Goal: Task Accomplishment & Management: Complete application form

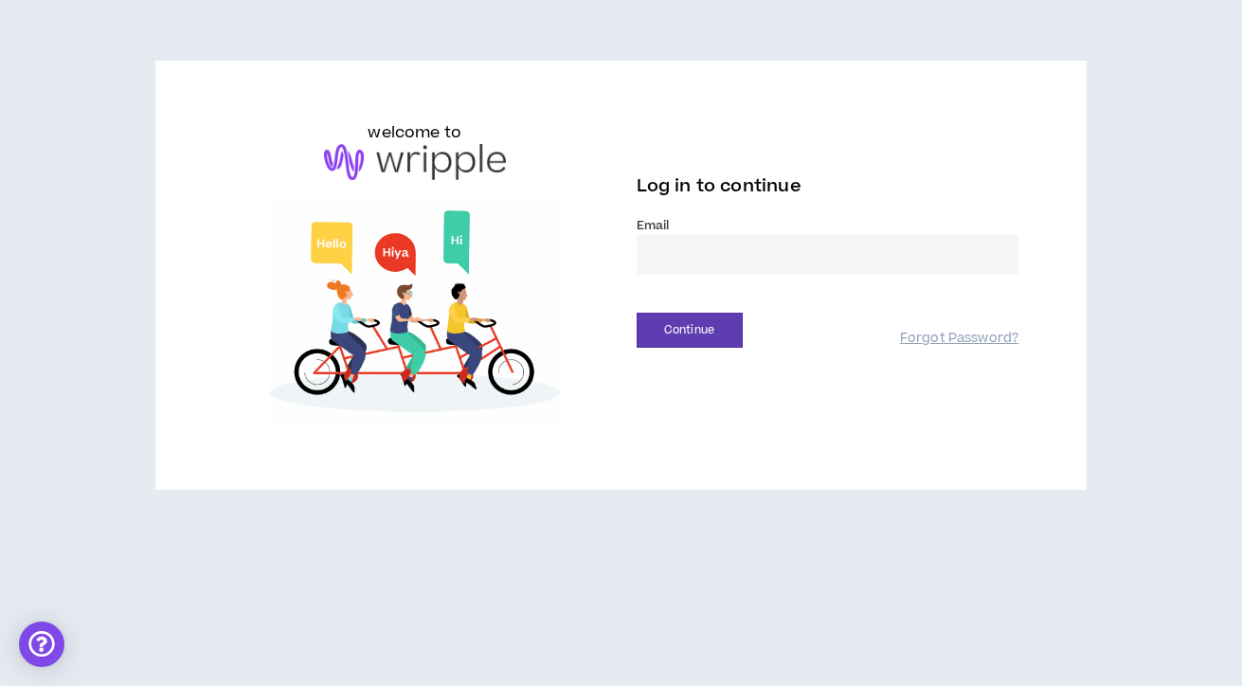
click at [700, 257] on input "email" at bounding box center [828, 254] width 383 height 41
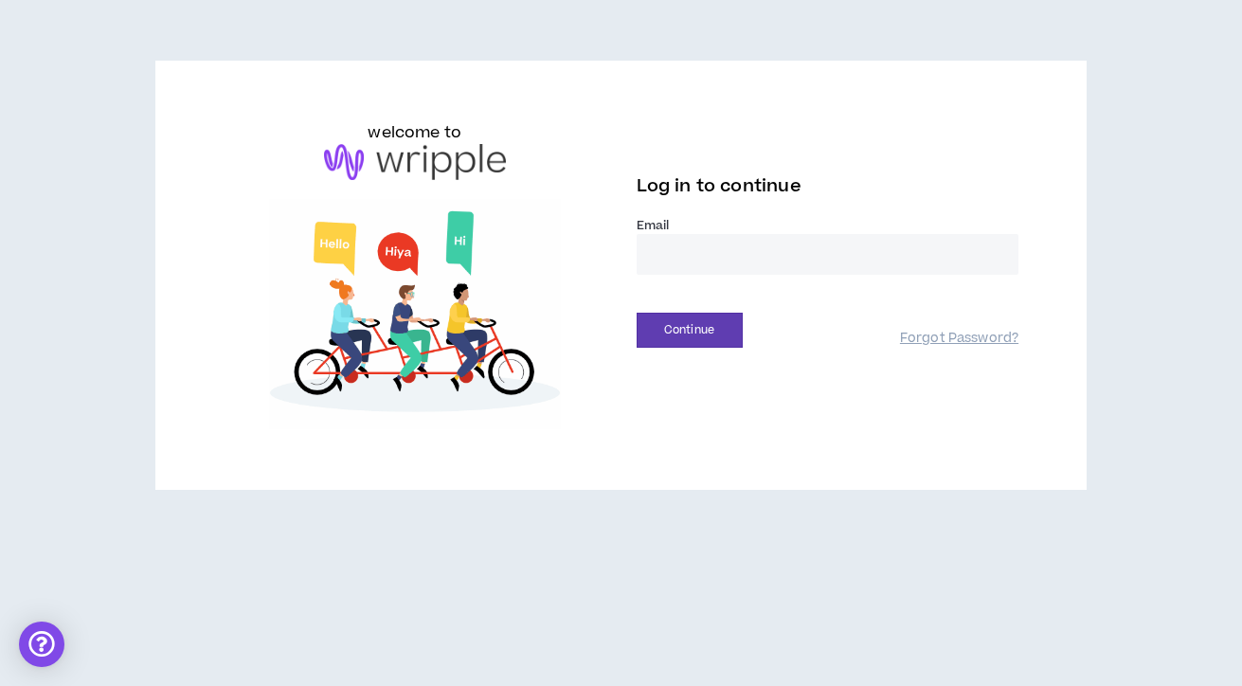
type input "**********"
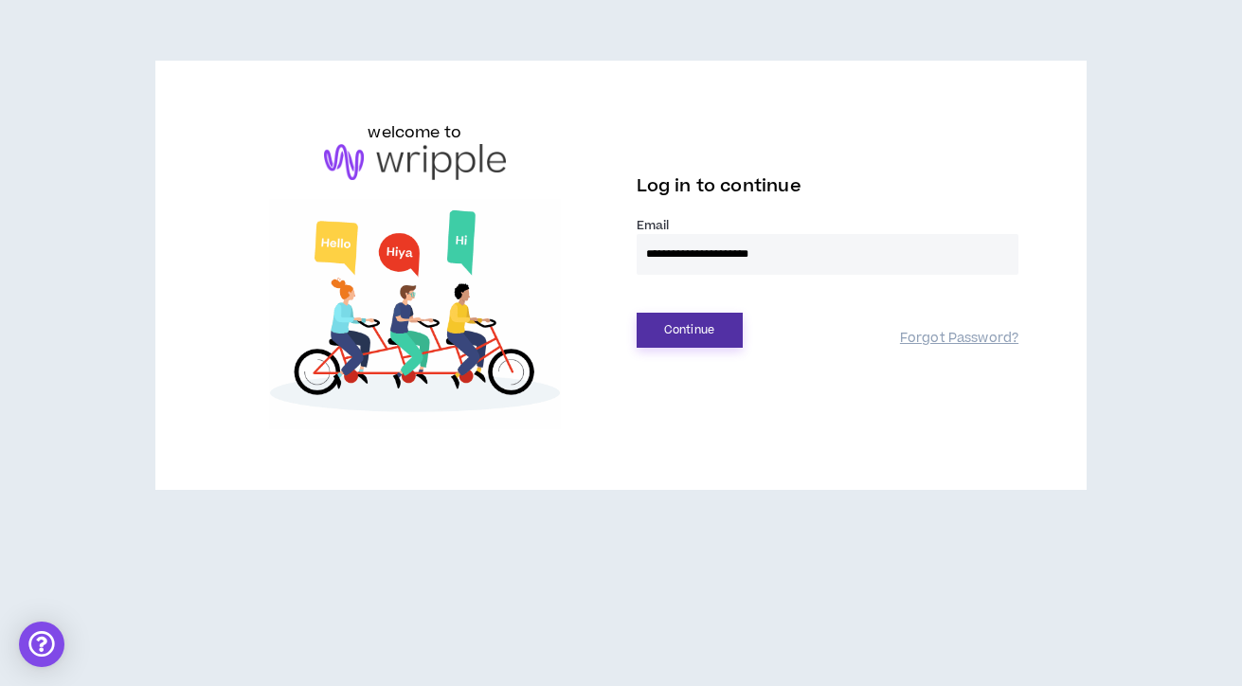
click at [686, 333] on button "Continue" at bounding box center [690, 330] width 106 height 35
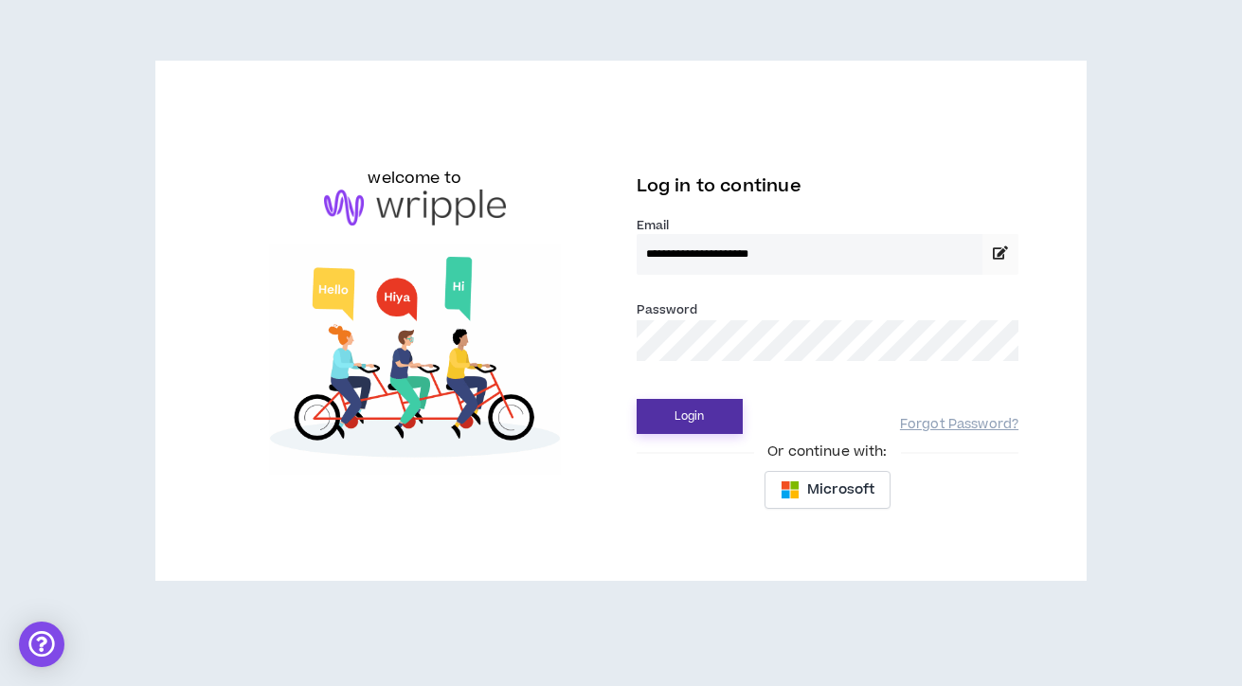
click at [702, 403] on button "Login" at bounding box center [690, 416] width 106 height 35
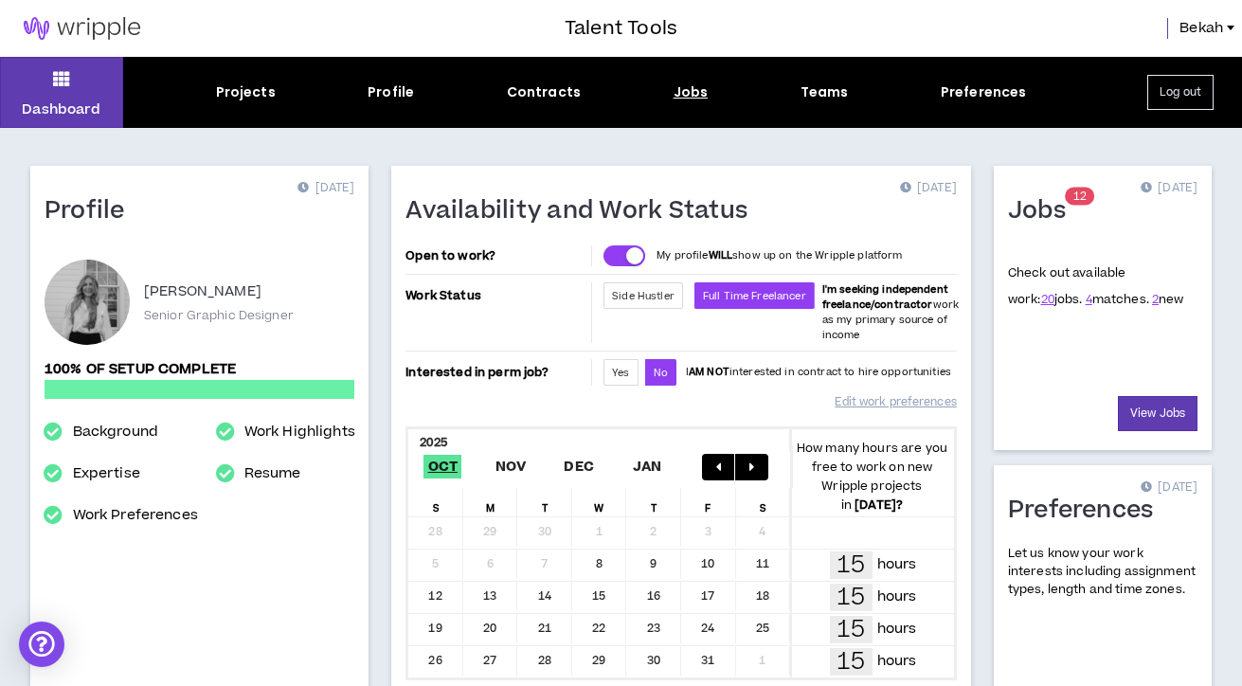
click at [682, 97] on div "Jobs" at bounding box center [691, 92] width 35 height 20
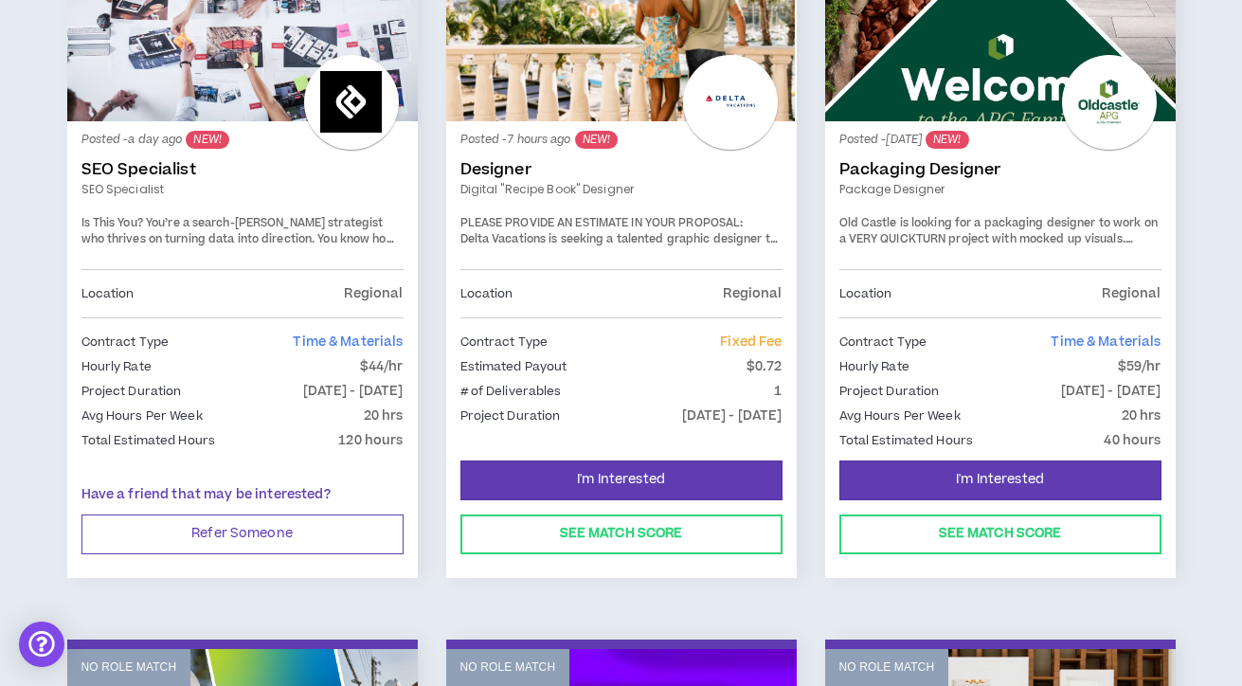
scroll to position [455, 0]
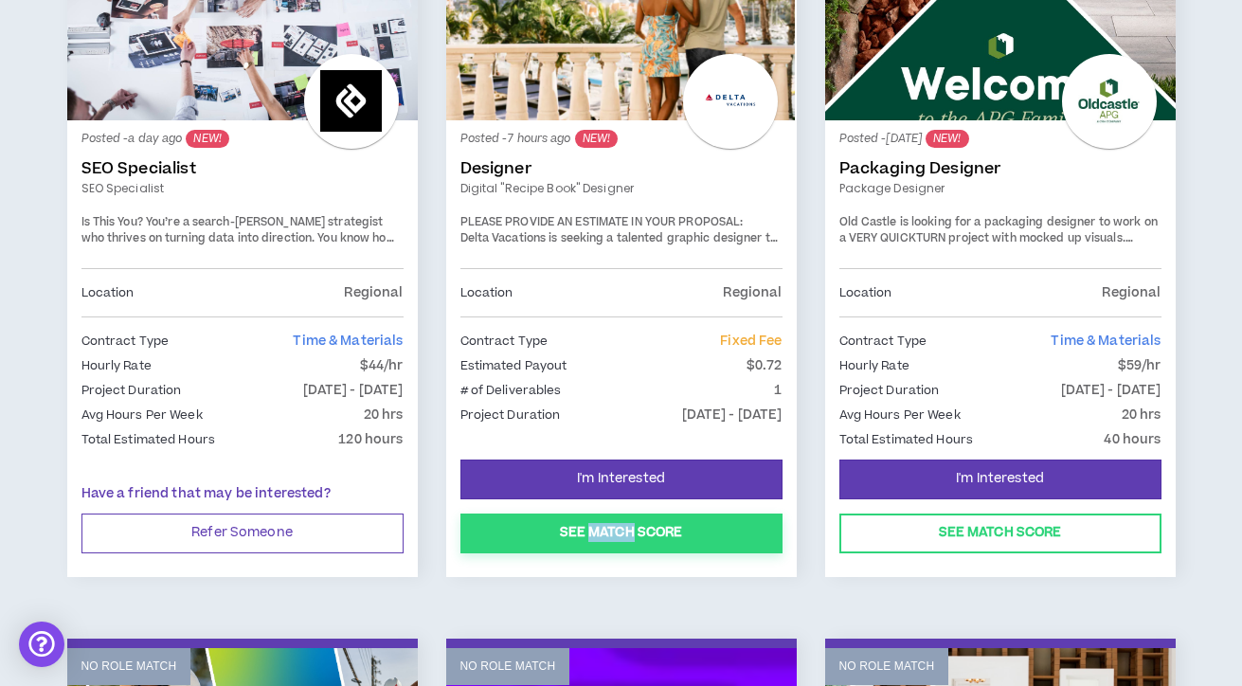
click at [487, 534] on button "See Match Score" at bounding box center [622, 534] width 322 height 40
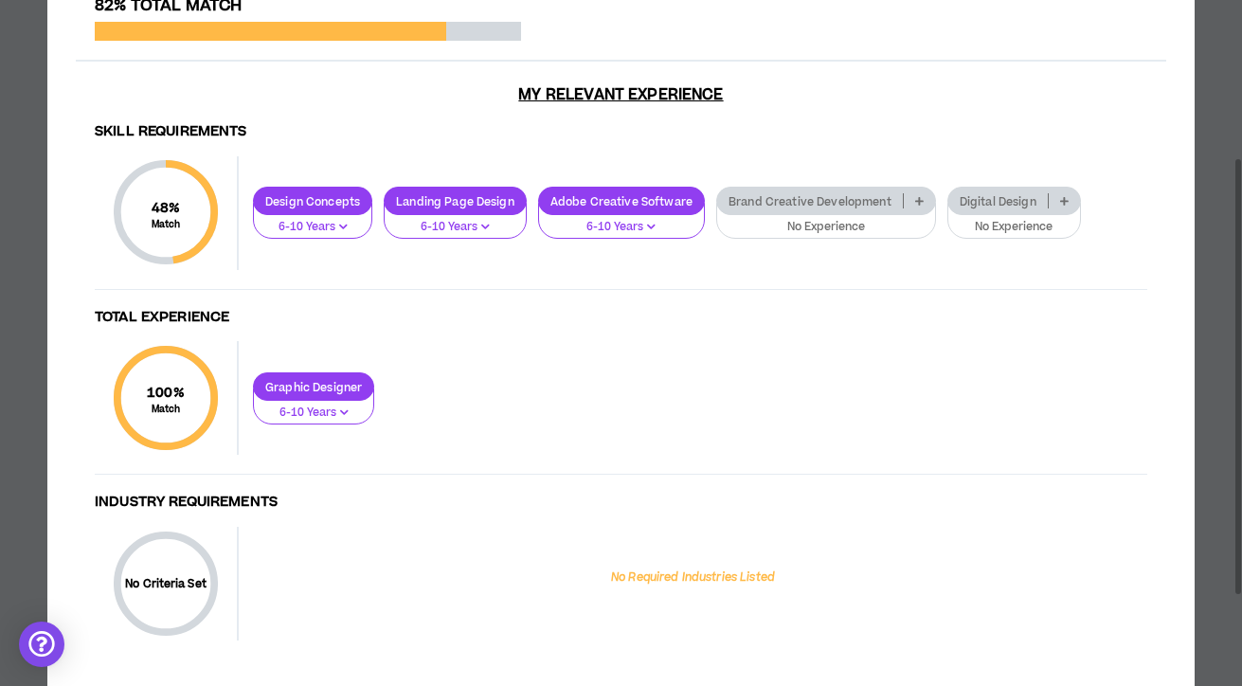
click at [865, 227] on p "No Experience" at bounding box center [826, 227] width 195 height 17
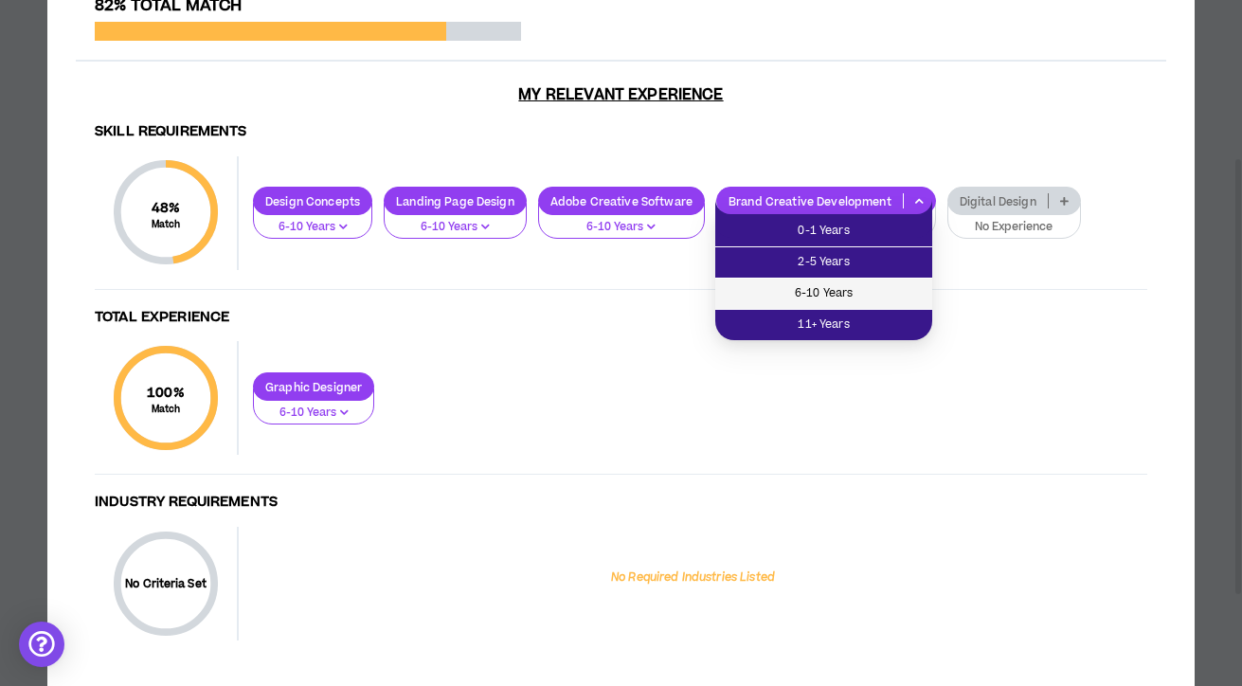
click at [829, 291] on span "6-10 Years" at bounding box center [824, 293] width 194 height 21
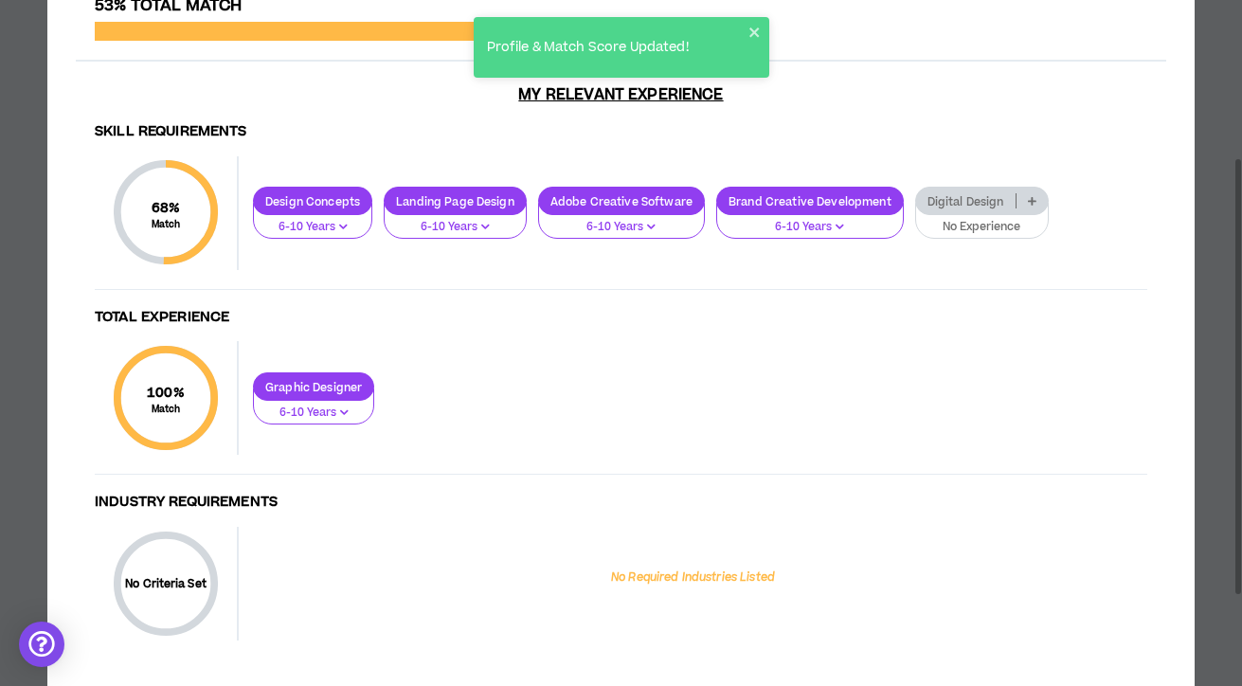
click at [975, 226] on p "No Experience" at bounding box center [982, 227] width 109 height 17
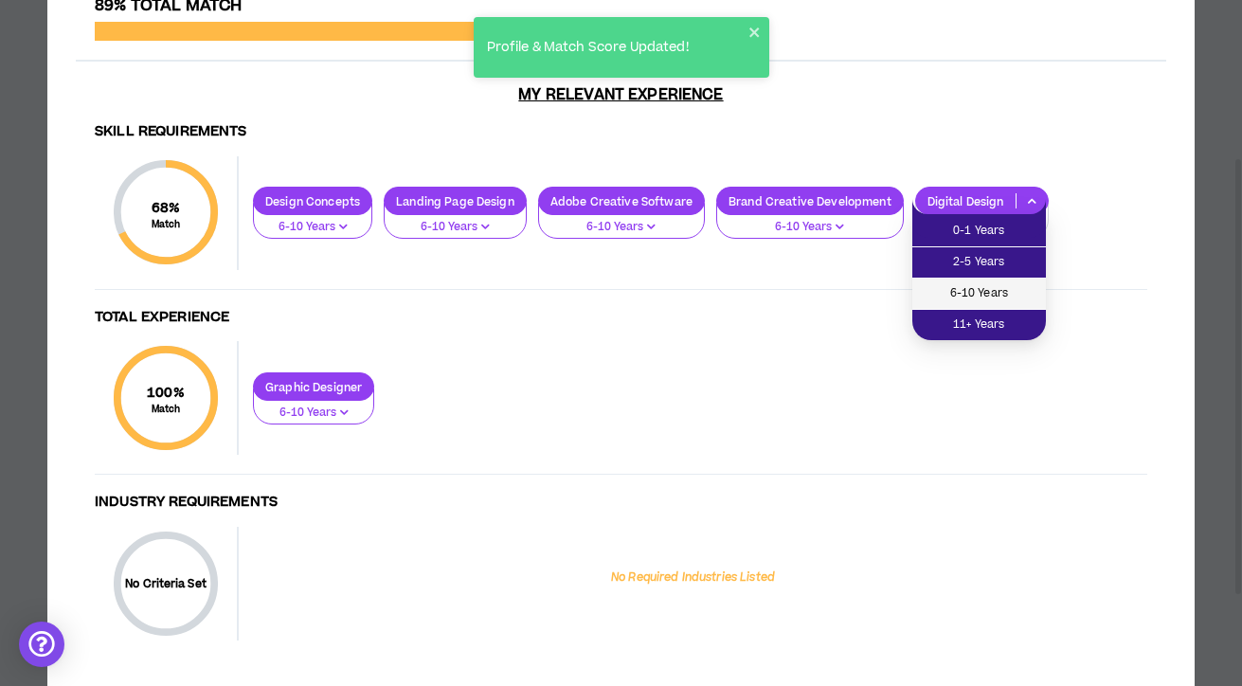
click at [969, 292] on span "6-10 Years" at bounding box center [979, 293] width 111 height 21
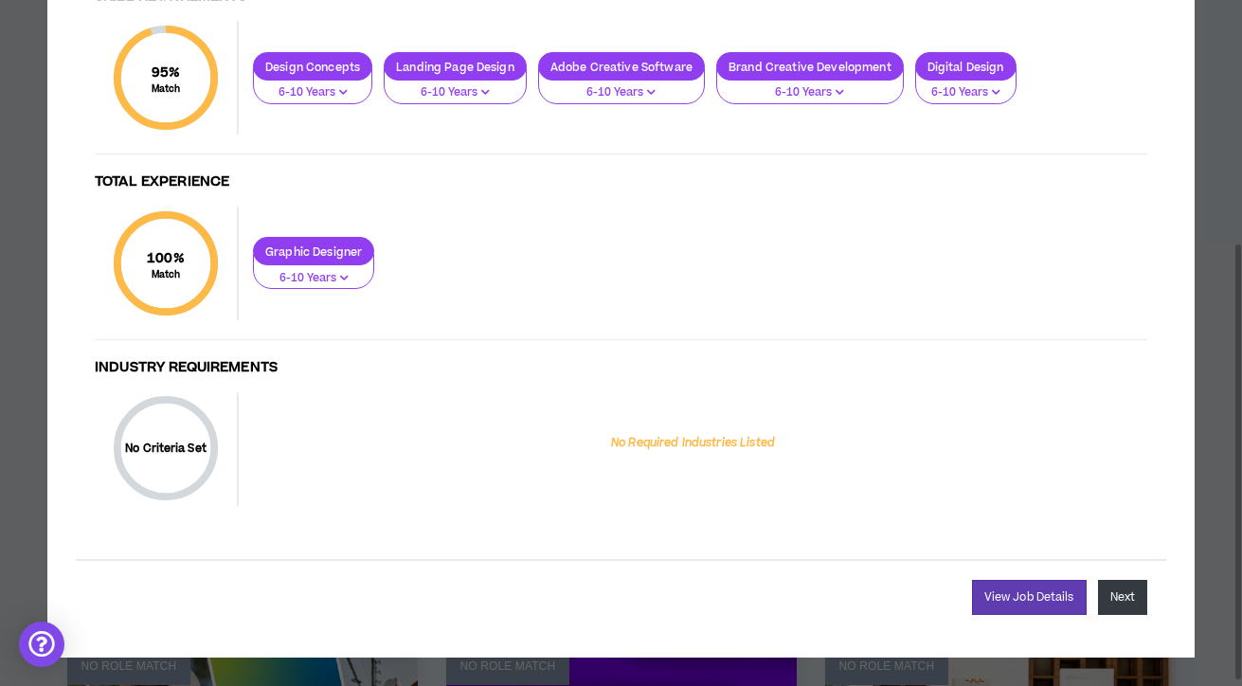
click at [1123, 601] on button "Next" at bounding box center [1122, 597] width 49 height 35
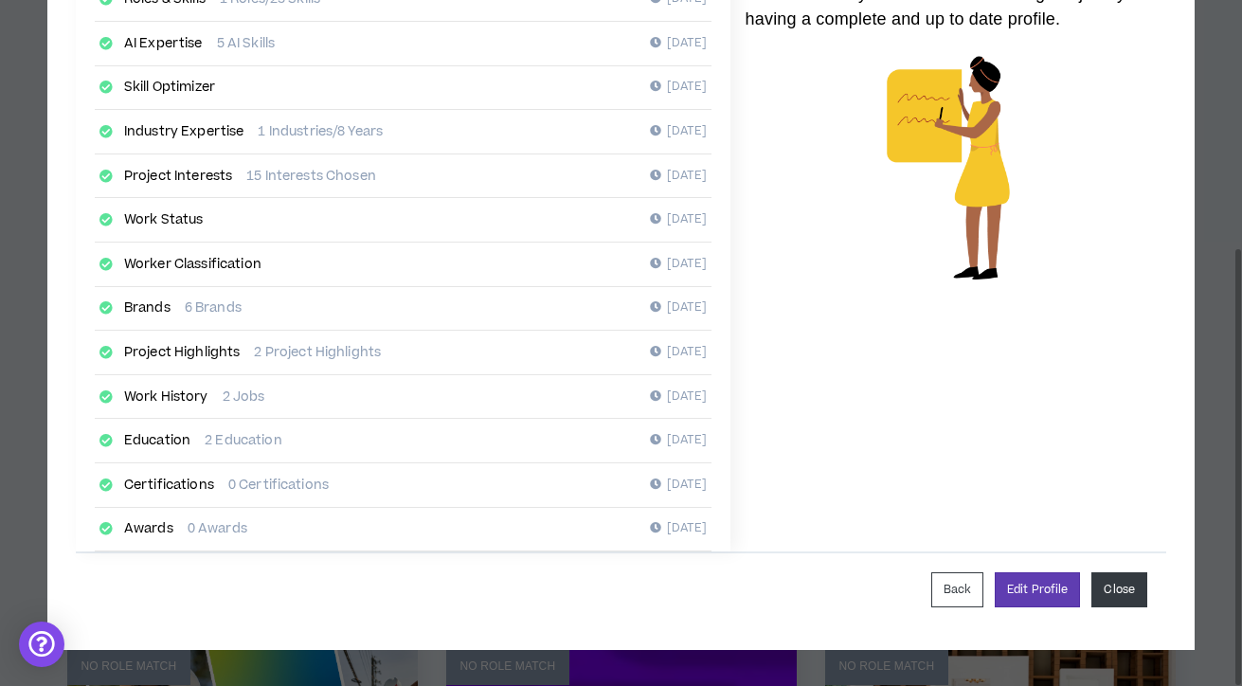
click at [1108, 593] on button "Close" at bounding box center [1120, 589] width 56 height 35
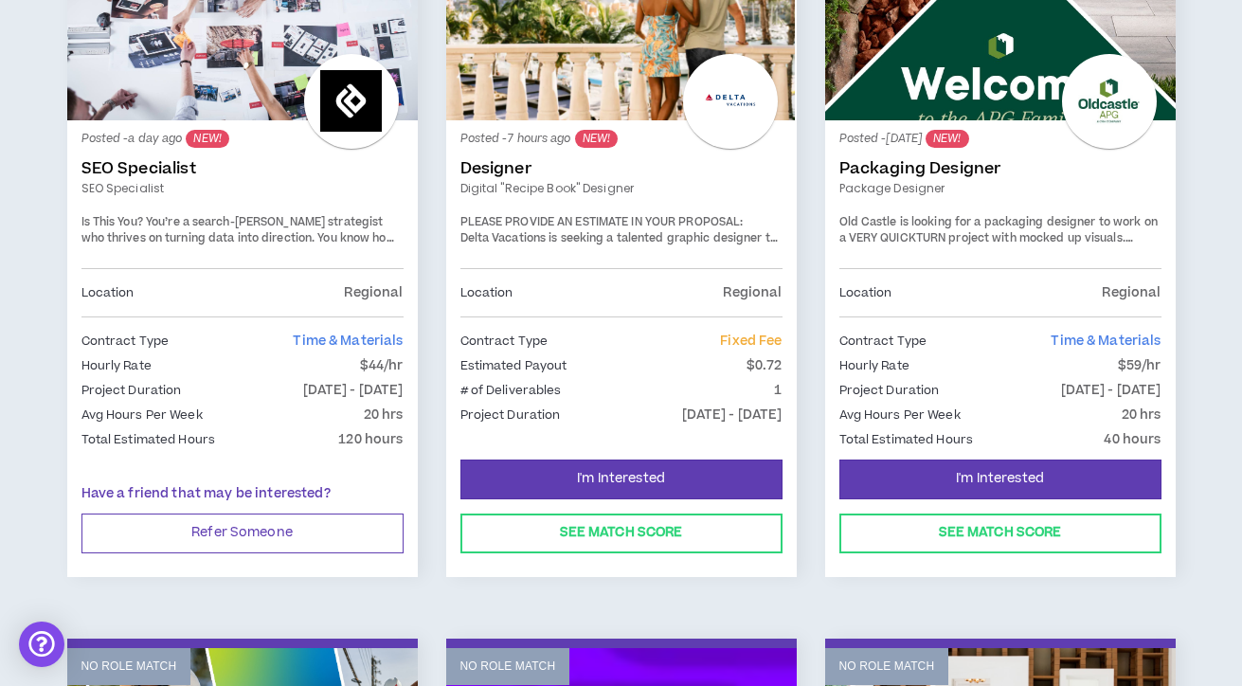
click at [516, 169] on link "Designer" at bounding box center [622, 168] width 322 height 19
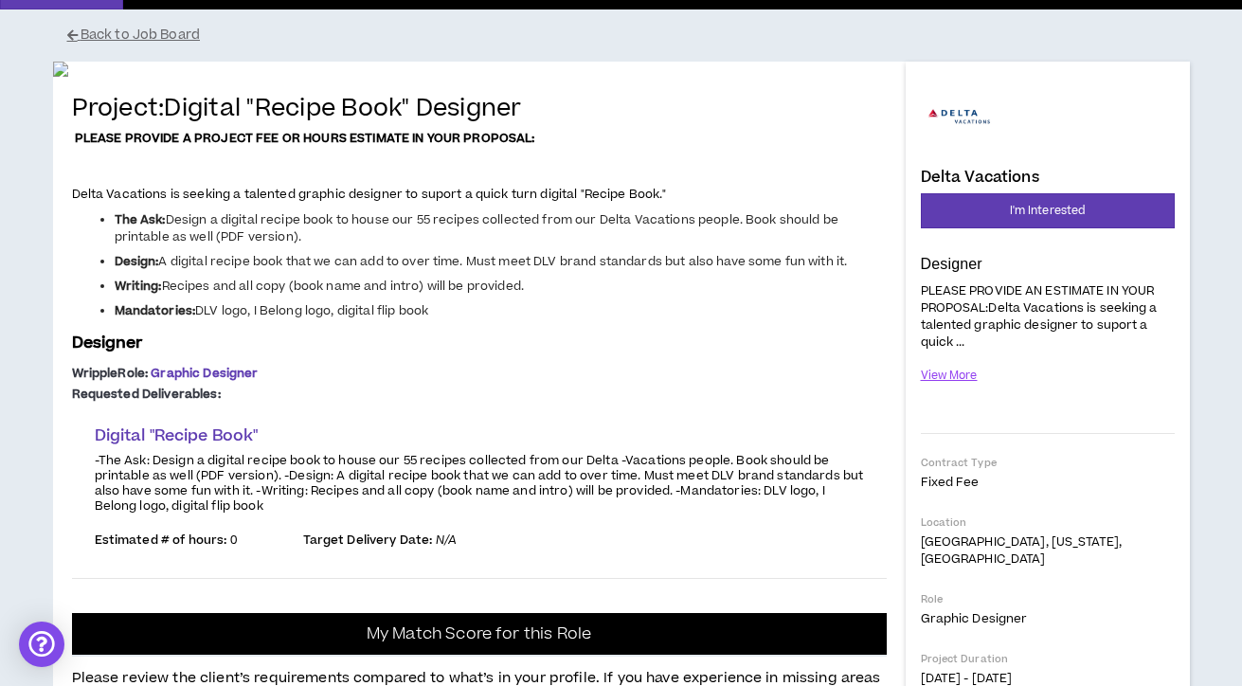
scroll to position [116, 0]
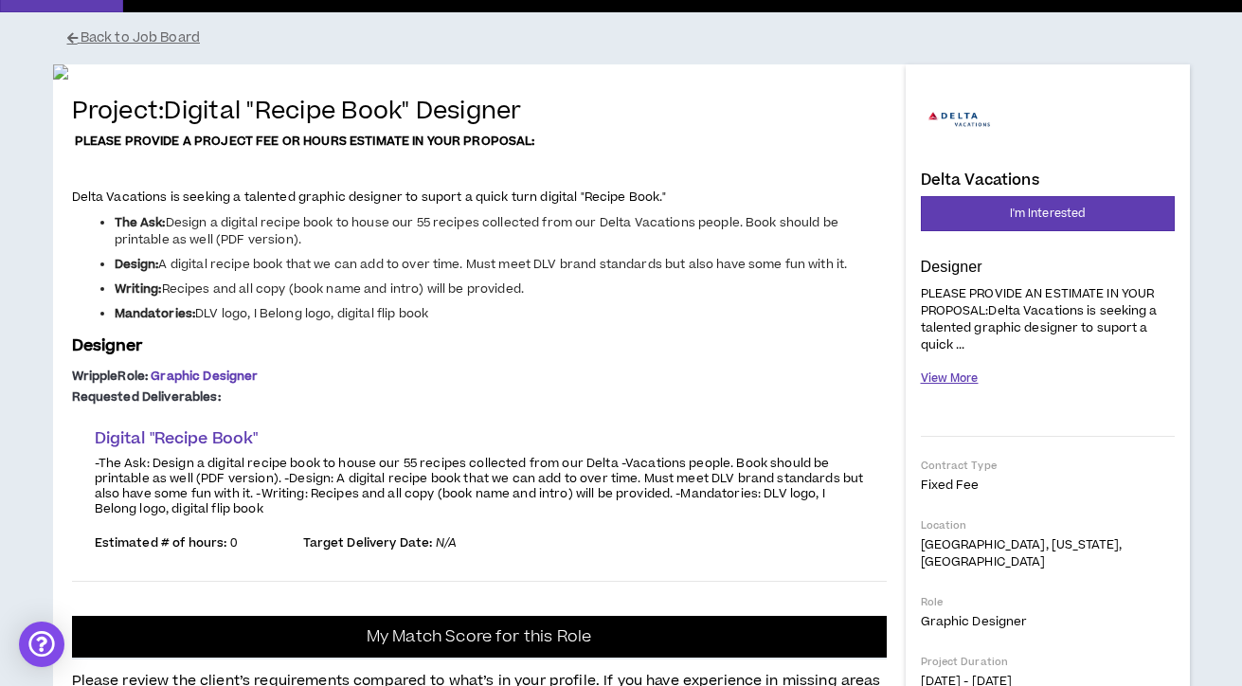
click at [956, 375] on button "View More" at bounding box center [950, 378] width 58 height 33
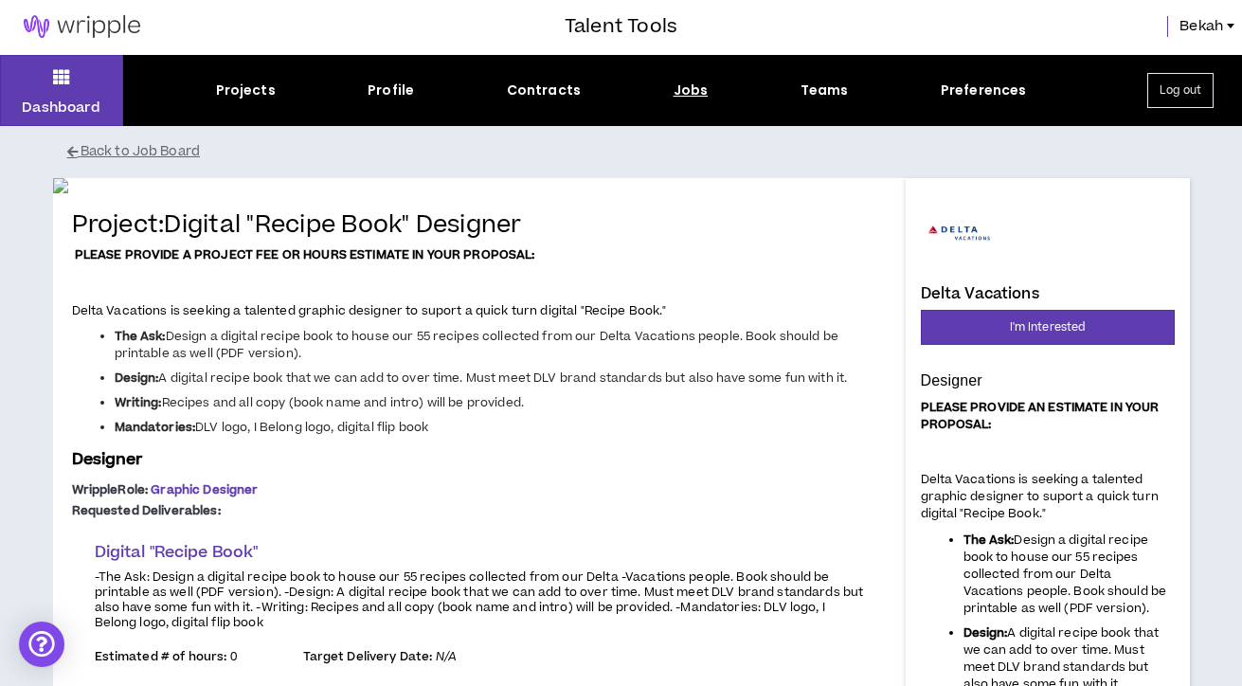
scroll to position [0, 0]
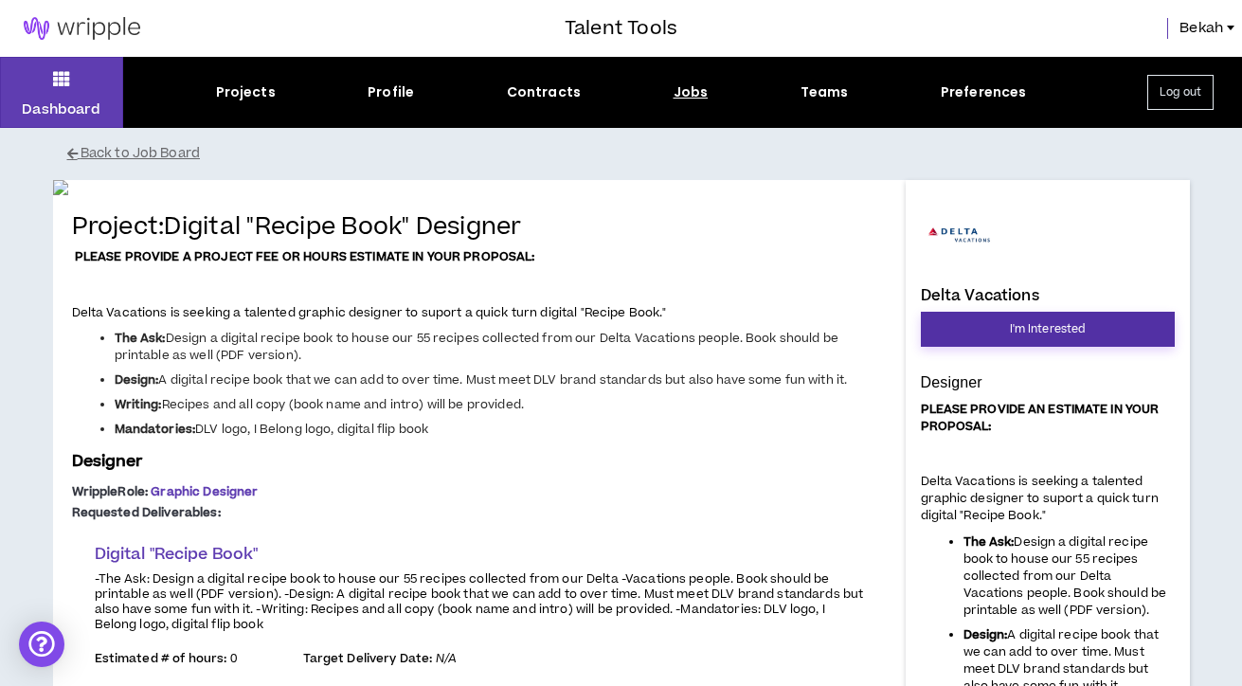
click at [975, 325] on button "I'm Interested" at bounding box center [1048, 329] width 254 height 35
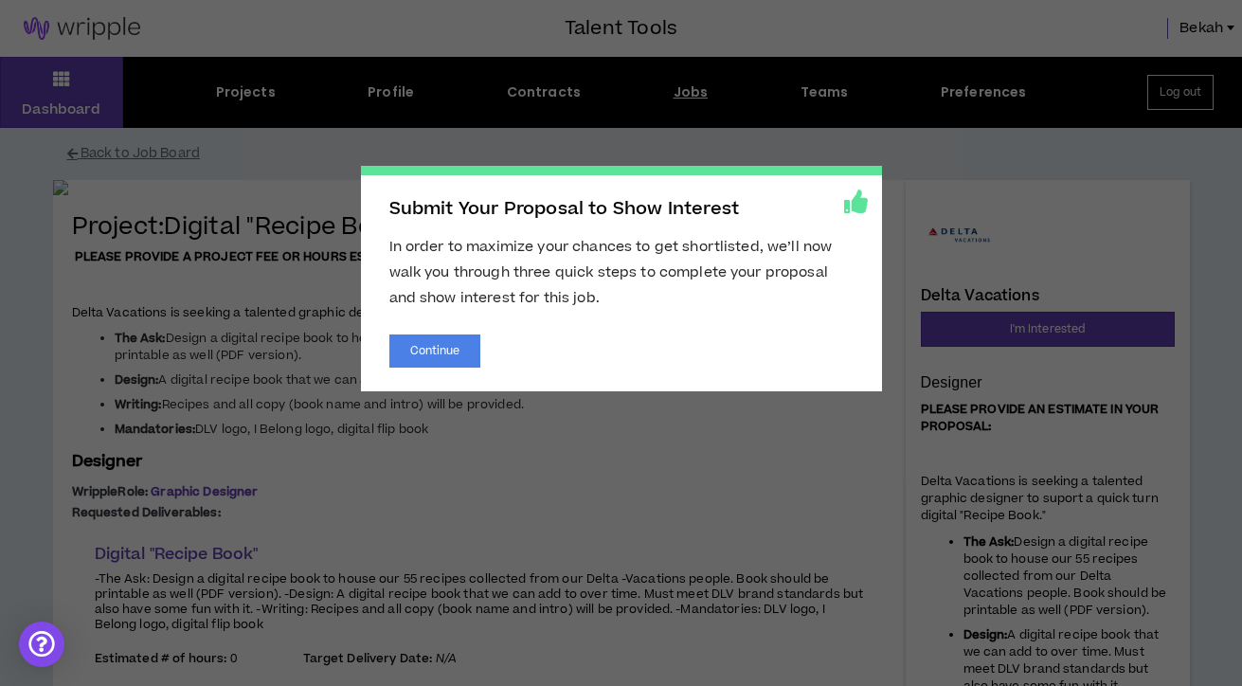
click at [846, 142] on span "Submit Your Proposal to Show Interest In order to maximize your chances to get …" at bounding box center [621, 343] width 1242 height 686
click at [248, 273] on span "Submit Your Proposal to Show Interest In order to maximize your chances to get …" at bounding box center [621, 343] width 1242 height 686
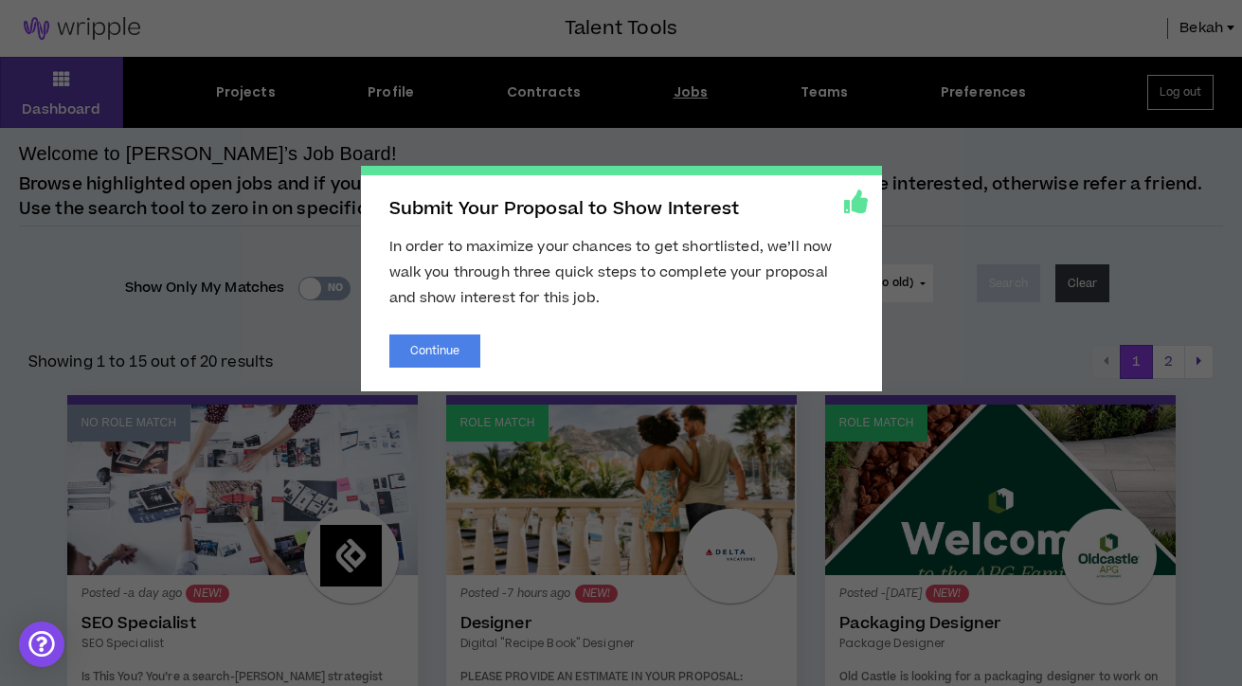
click at [861, 202] on icon at bounding box center [856, 202] width 24 height 24
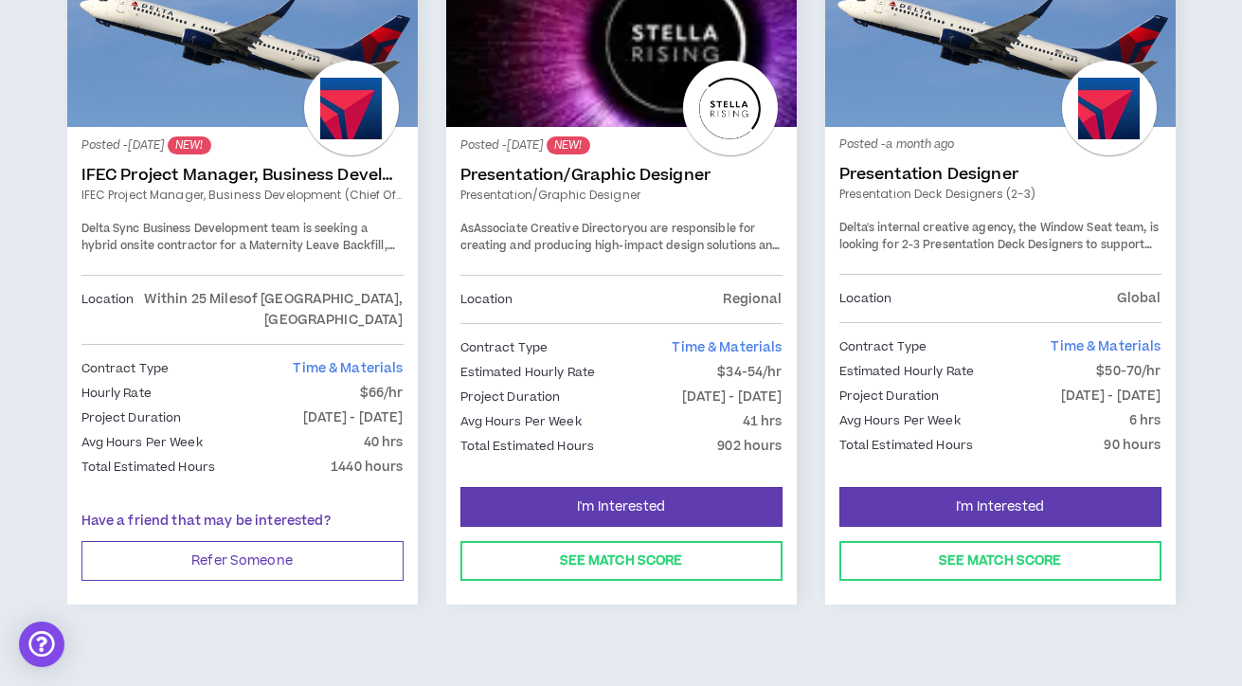
scroll to position [3288, 0]
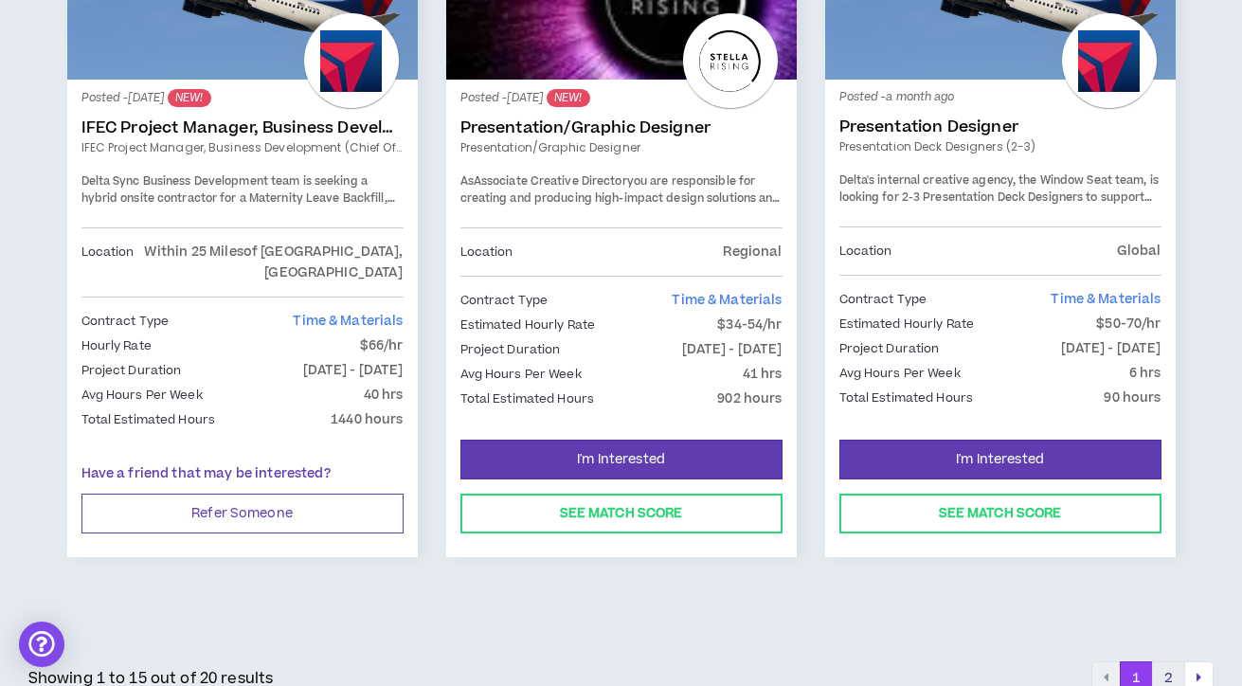
click at [1171, 662] on button "2" at bounding box center [1168, 679] width 33 height 34
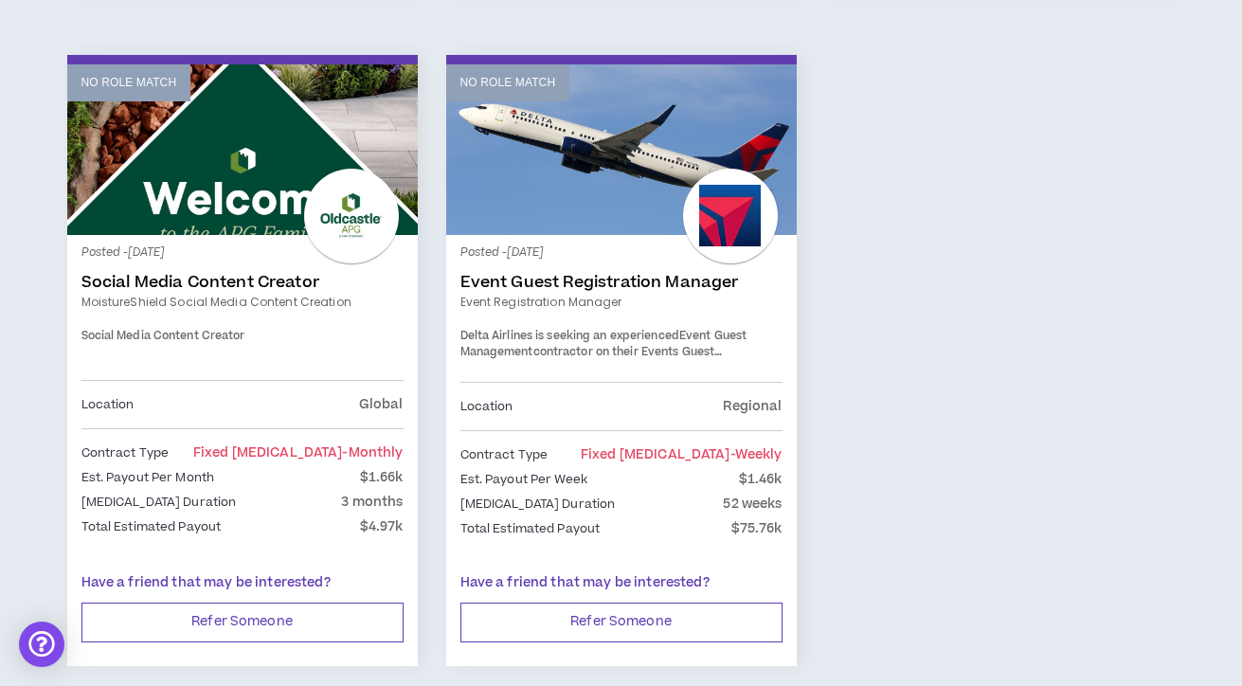
scroll to position [1044, 0]
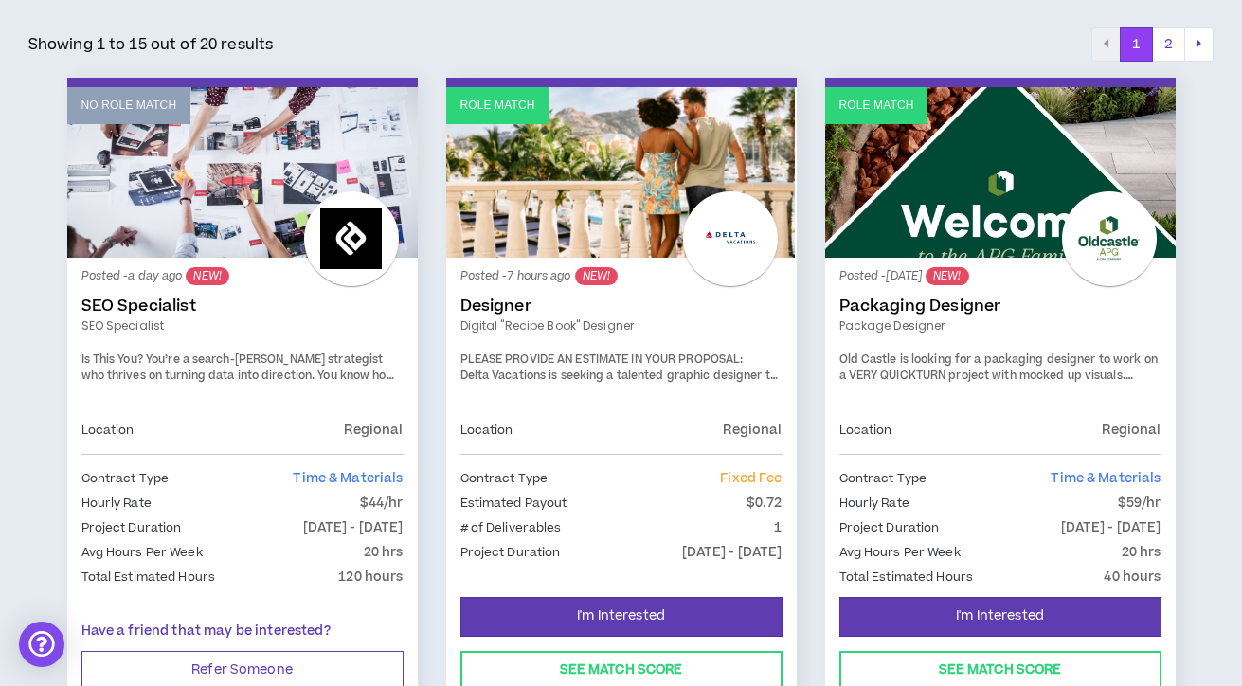
scroll to position [318, 0]
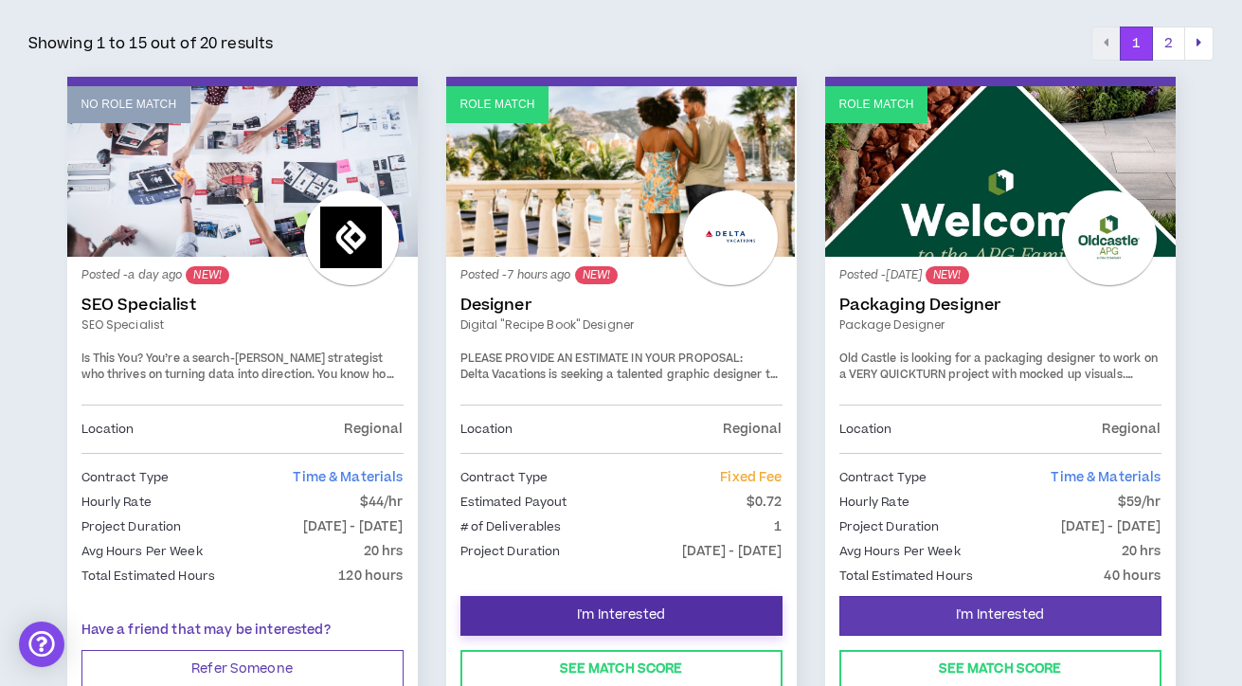
click at [698, 607] on button "I'm Interested" at bounding box center [622, 616] width 322 height 40
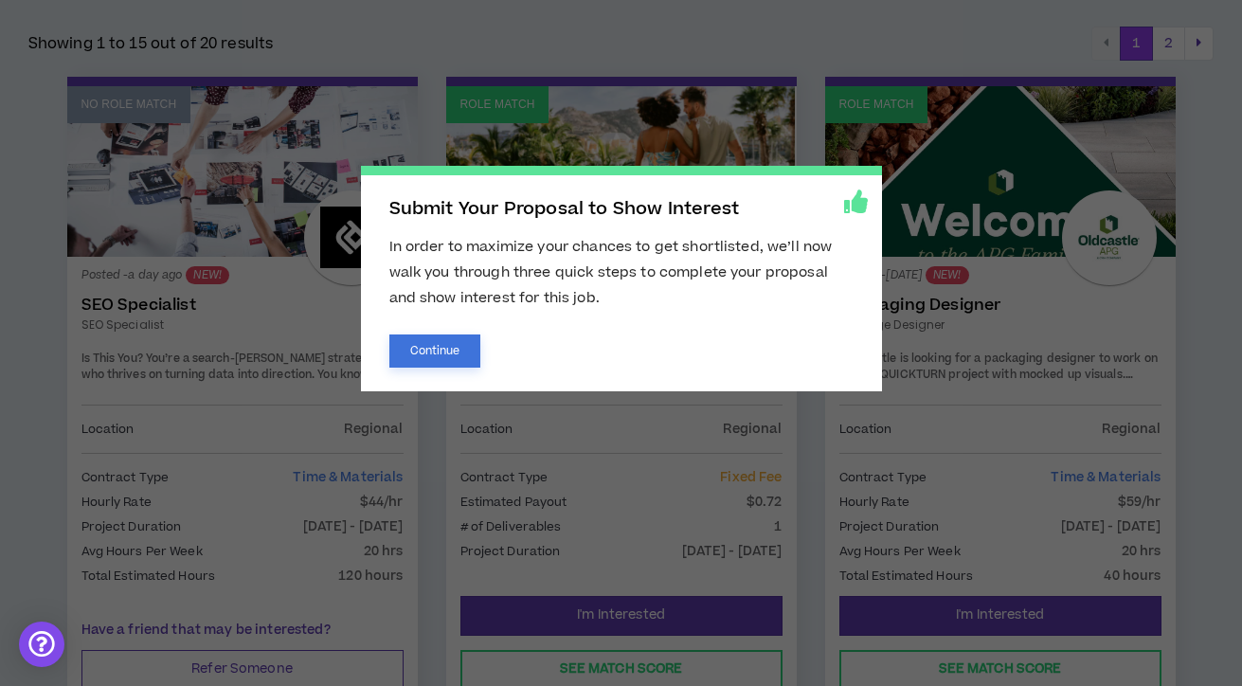
click at [448, 353] on button "Continue" at bounding box center [436, 351] width 92 height 33
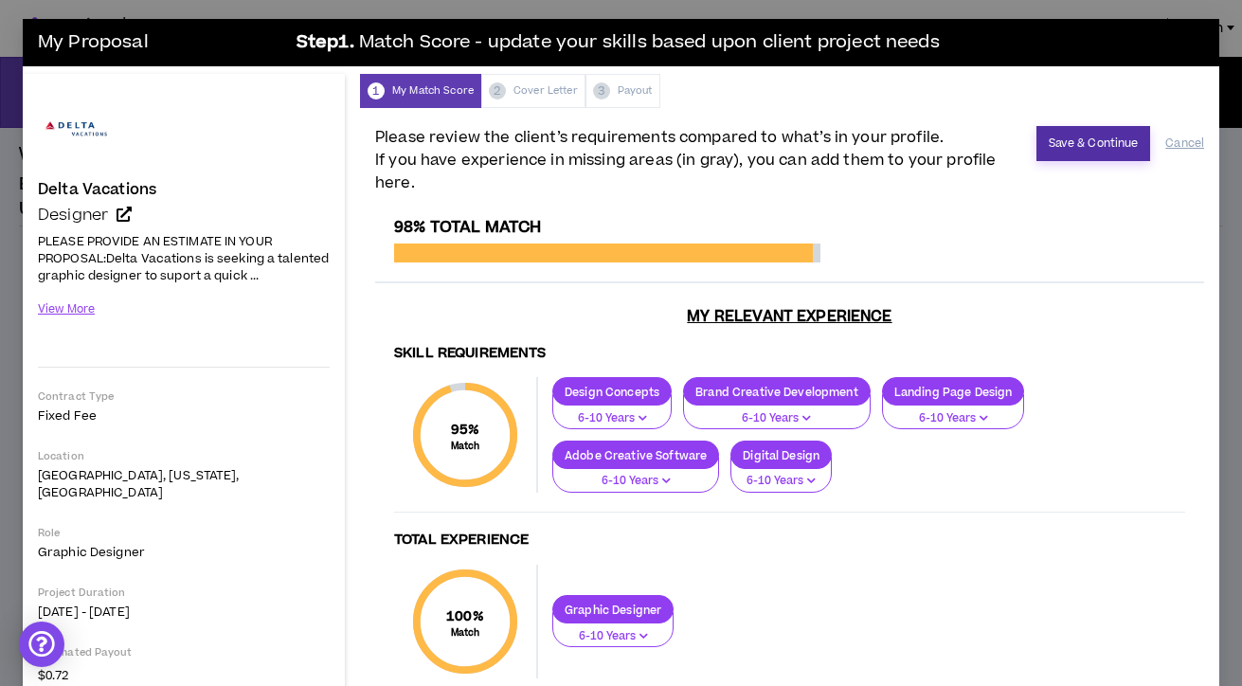
click at [1116, 148] on button "Save & Continue" at bounding box center [1094, 143] width 115 height 35
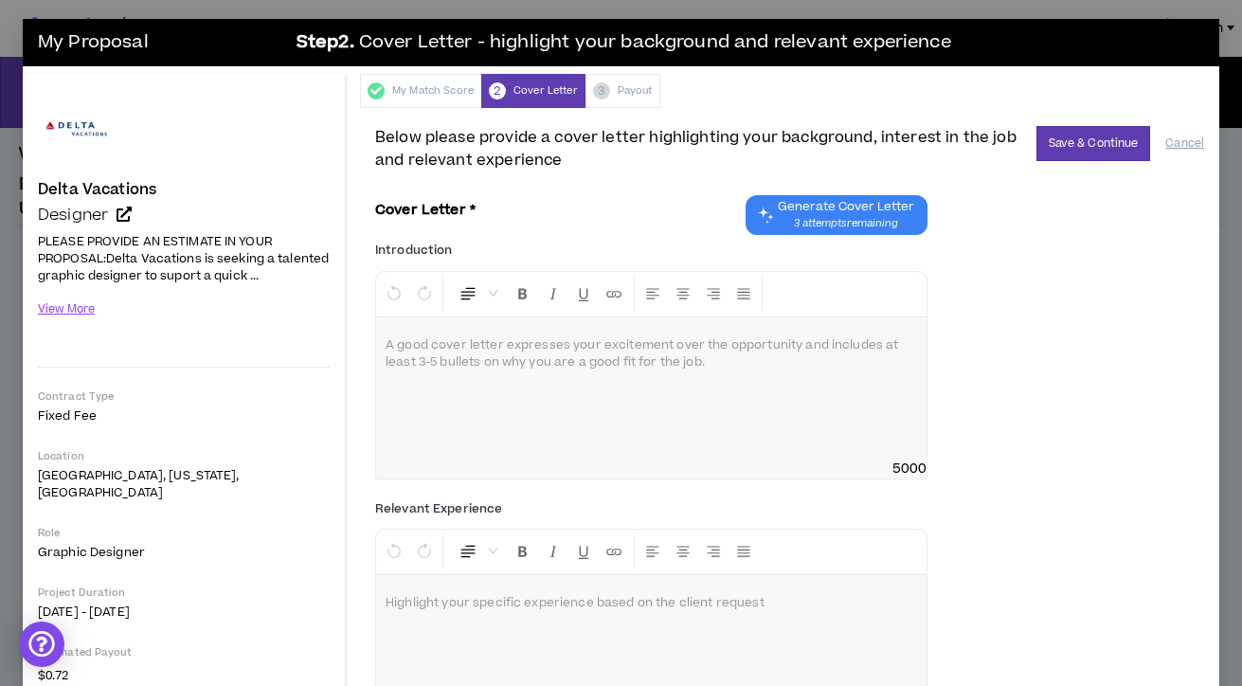
click at [1218, 17] on div "My Proposal Step 2 . Cover Letter - highlight your background and relevant expe…" at bounding box center [621, 343] width 1242 height 686
